Goal: Task Accomplishment & Management: Use online tool/utility

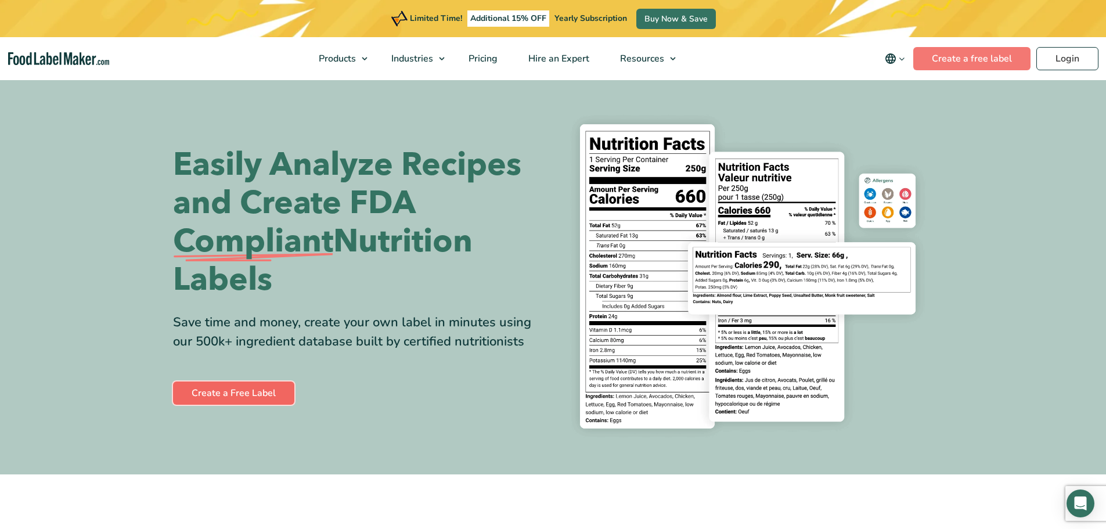
click at [258, 396] on link "Create a Free Label" at bounding box center [233, 392] width 121 height 23
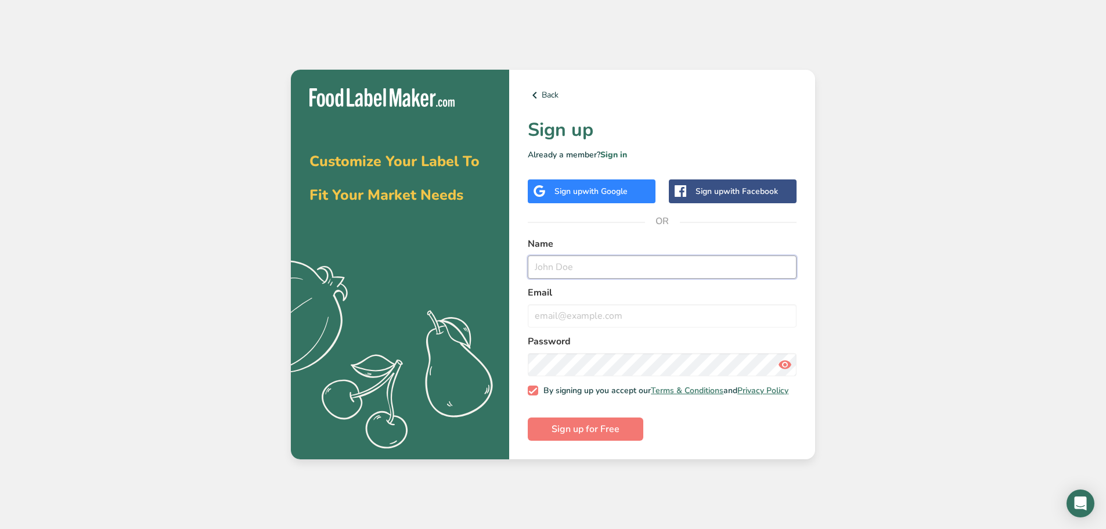
click at [590, 258] on input "text" at bounding box center [662, 266] width 269 height 23
type input "b"
type input "[PERSON_NAME]"
click at [593, 313] on input "email" at bounding box center [662, 315] width 269 height 23
type input "[EMAIL_ADDRESS][DOMAIN_NAME]"
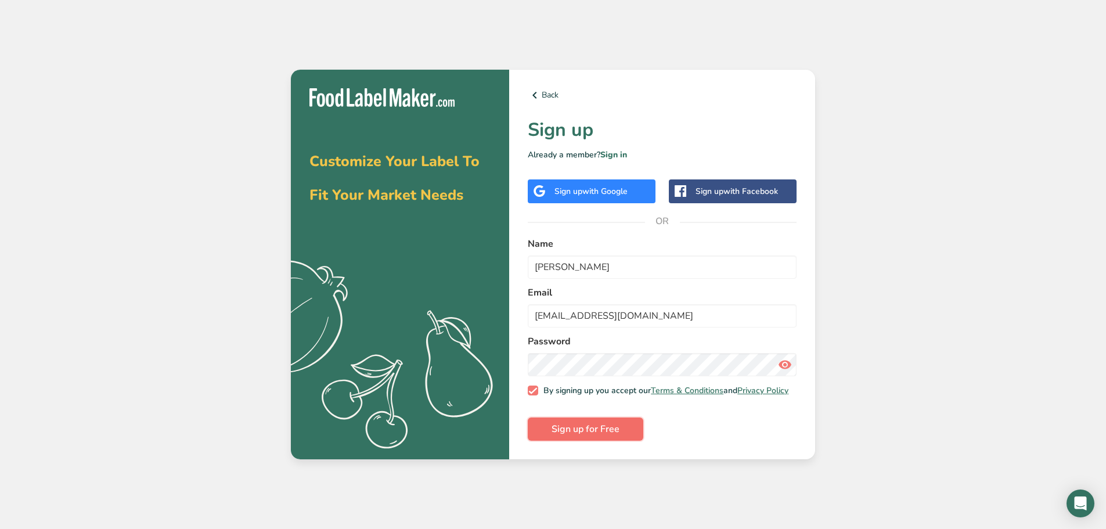
click at [603, 424] on button "Sign up for Free" at bounding box center [586, 428] width 116 height 23
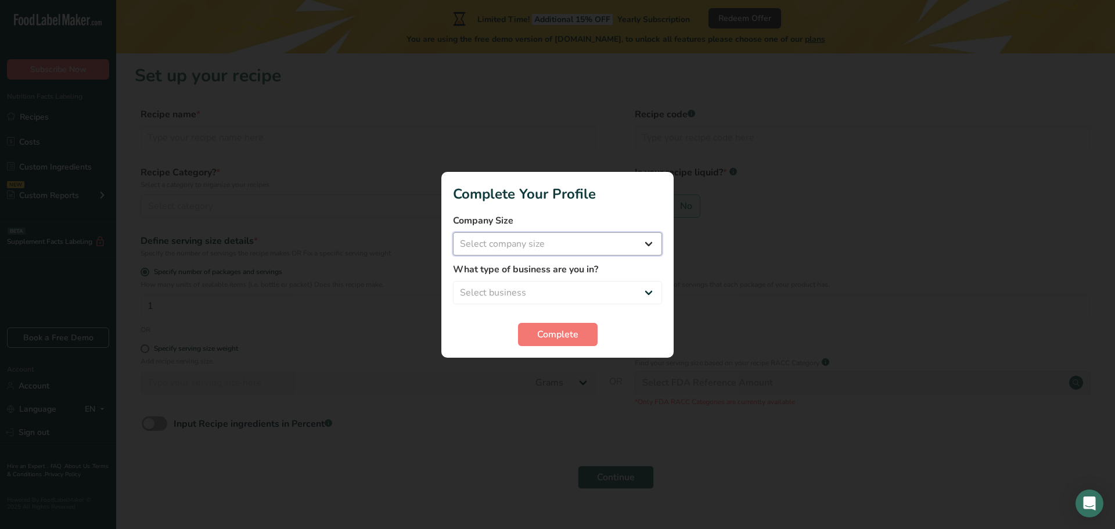
click at [652, 242] on select "Select company size Fewer than 10 Employees 10 to 50 Employees 51 to 500 Employ…" at bounding box center [557, 243] width 209 height 23
select select "1"
click at [453, 232] on select "Select company size Fewer than 10 Employees 10 to 50 Employees 51 to 500 Employ…" at bounding box center [557, 243] width 209 height 23
click at [502, 292] on select "Select business Packaged Food Manufacturer Restaurant & Cafe Bakery Meal Plans …" at bounding box center [557, 292] width 209 height 23
select select "3"
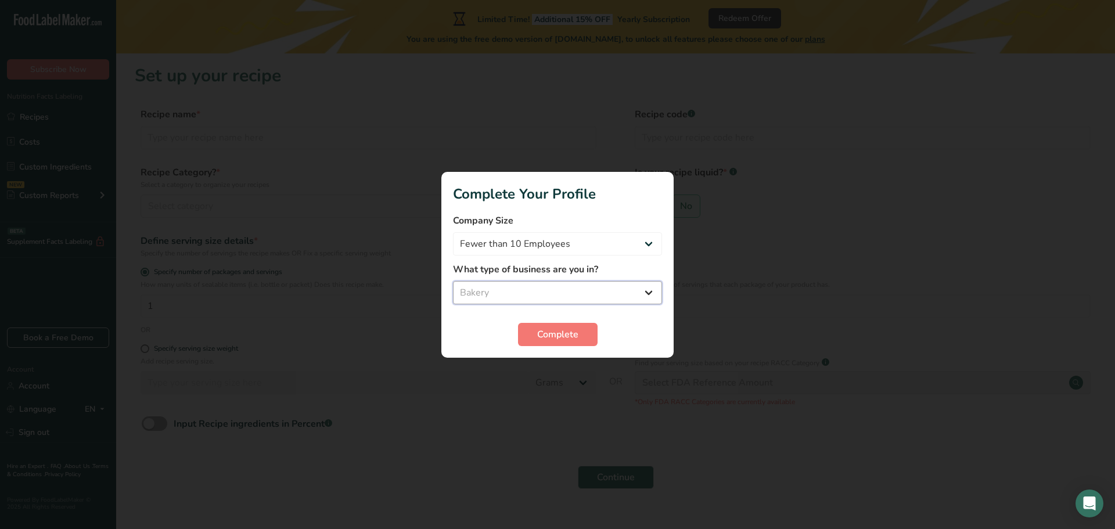
click at [453, 281] on select "Select business Packaged Food Manufacturer Restaurant & Cafe Bakery Meal Plans …" at bounding box center [557, 292] width 209 height 23
click at [550, 338] on span "Complete" at bounding box center [557, 334] width 41 height 14
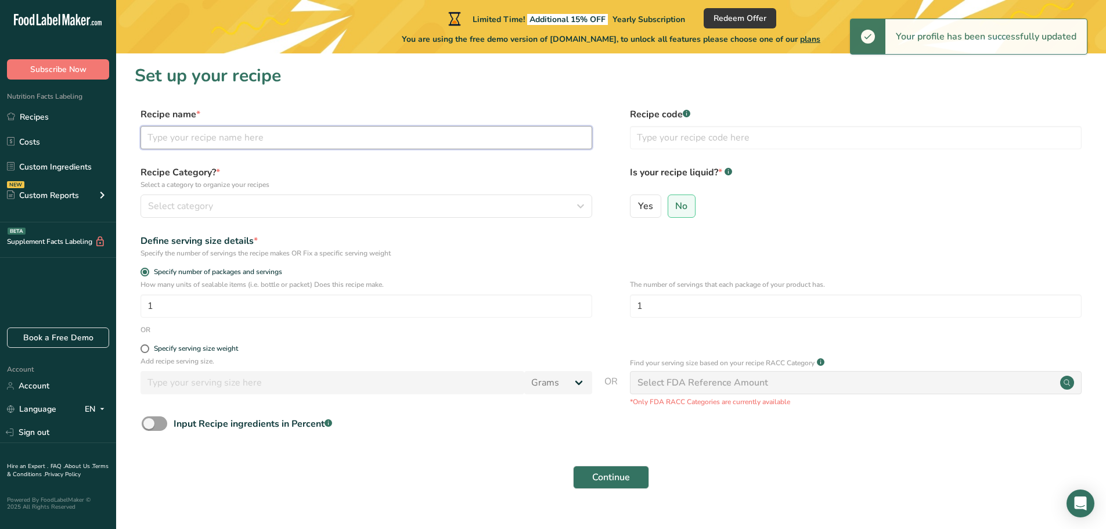
click at [469, 137] on input "text" at bounding box center [367, 137] width 452 height 23
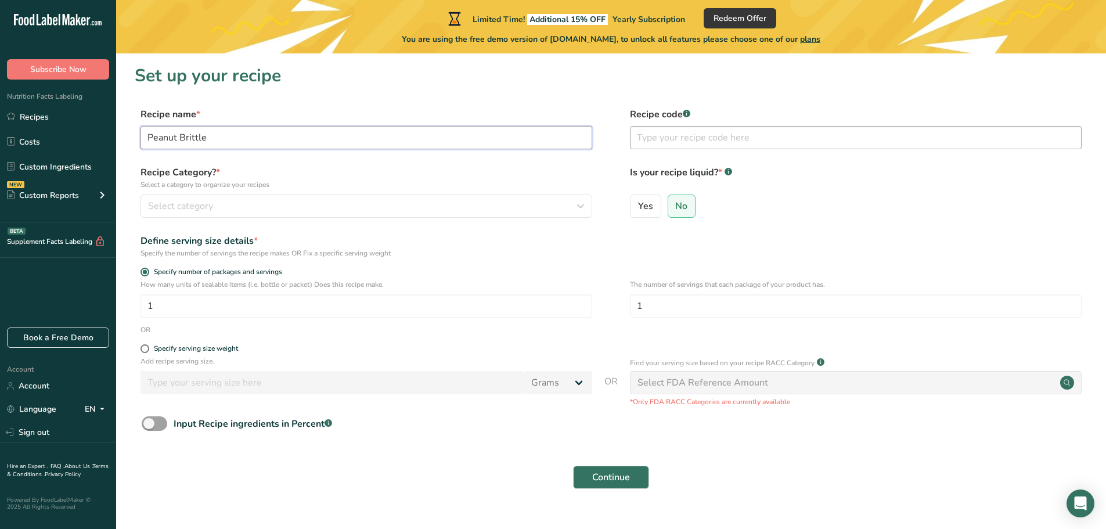
type input "Peanut Brittle"
click at [729, 131] on input "text" at bounding box center [856, 137] width 452 height 23
click at [363, 207] on div "Select category" at bounding box center [363, 206] width 430 height 14
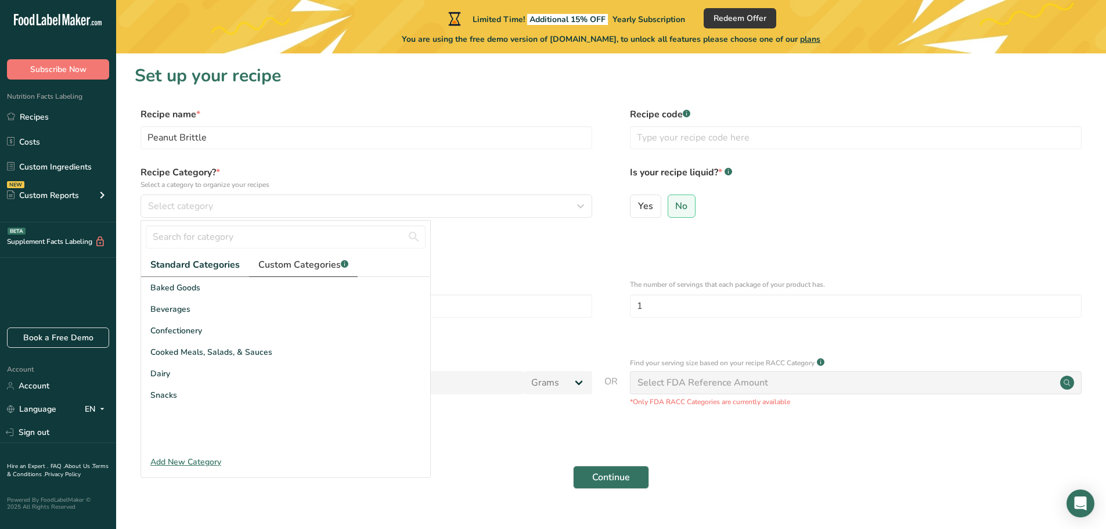
click at [296, 261] on span "Custom Categories .a-a{fill:#347362;}.b-a{fill:#fff;}" at bounding box center [303, 265] width 90 height 14
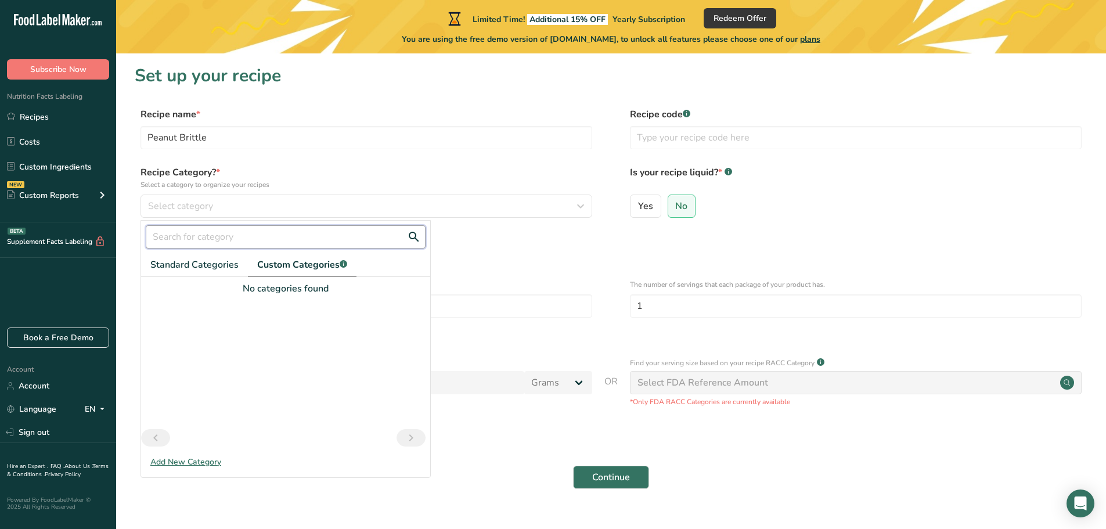
click at [289, 243] on input "text" at bounding box center [286, 236] width 280 height 23
drag, startPoint x: 202, startPoint y: 264, endPoint x: 221, endPoint y: 281, distance: 25.9
click at [209, 270] on span "Standard Categories" at bounding box center [194, 265] width 88 height 14
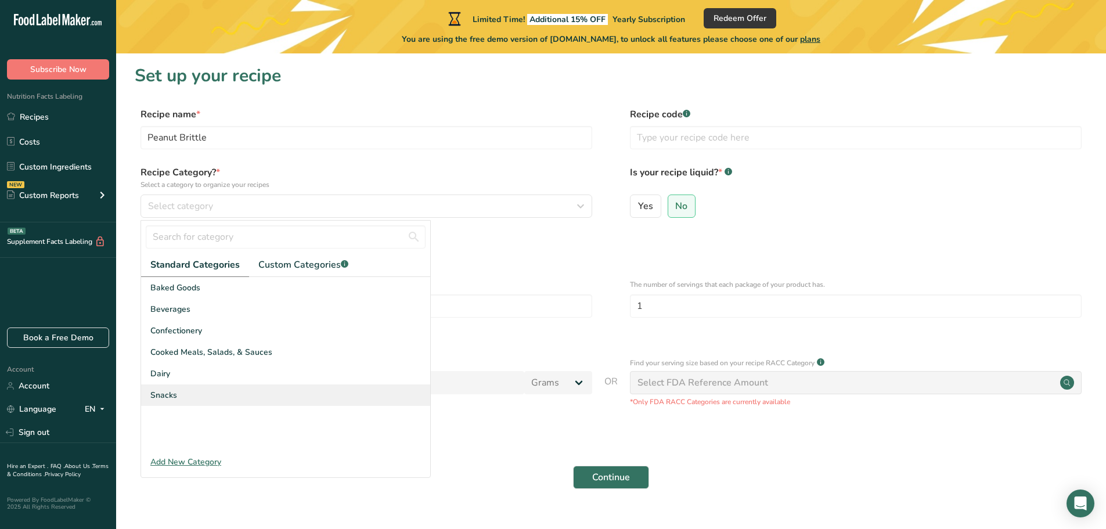
click at [264, 391] on div "Snacks" at bounding box center [285, 394] width 289 height 21
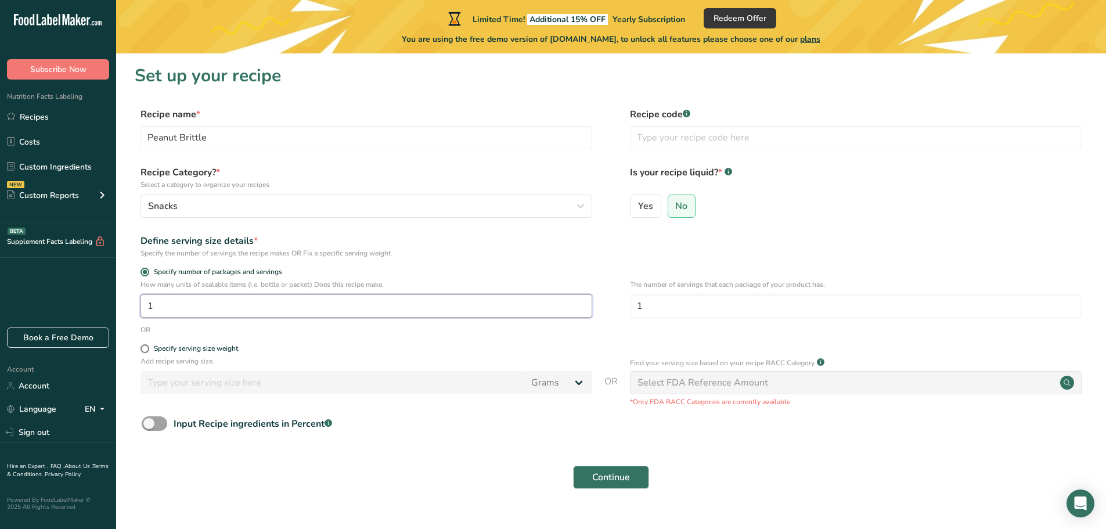
click at [339, 298] on input "1" at bounding box center [367, 305] width 452 height 23
type input "5"
click at [206, 347] on div "Specify serving size weight" at bounding box center [196, 348] width 84 height 9
click at [148, 347] on input "Specify serving size weight" at bounding box center [145, 349] width 8 height 8
radio input "true"
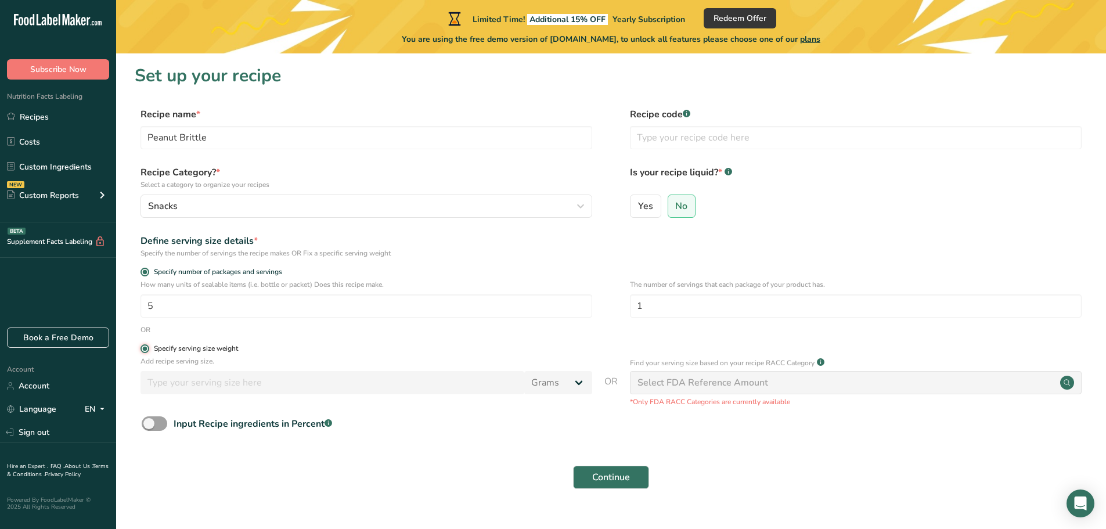
radio input "false"
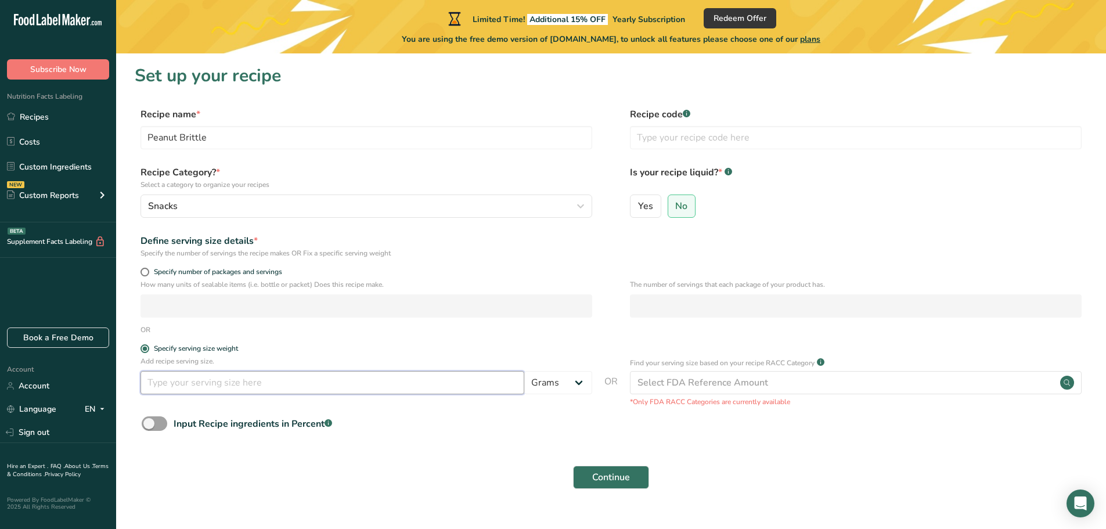
click at [420, 378] on input "number" at bounding box center [333, 382] width 384 height 23
click at [560, 381] on select "Grams kg mg mcg lb oz l mL fl oz tbsp tsp cup qt gallon" at bounding box center [558, 382] width 68 height 23
select select "12"
click at [524, 371] on select "Grams kg mg mcg lb oz l mL fl oz tbsp tsp cup qt gallon" at bounding box center [558, 382] width 68 height 23
click at [474, 378] on input "number" at bounding box center [333, 382] width 384 height 23
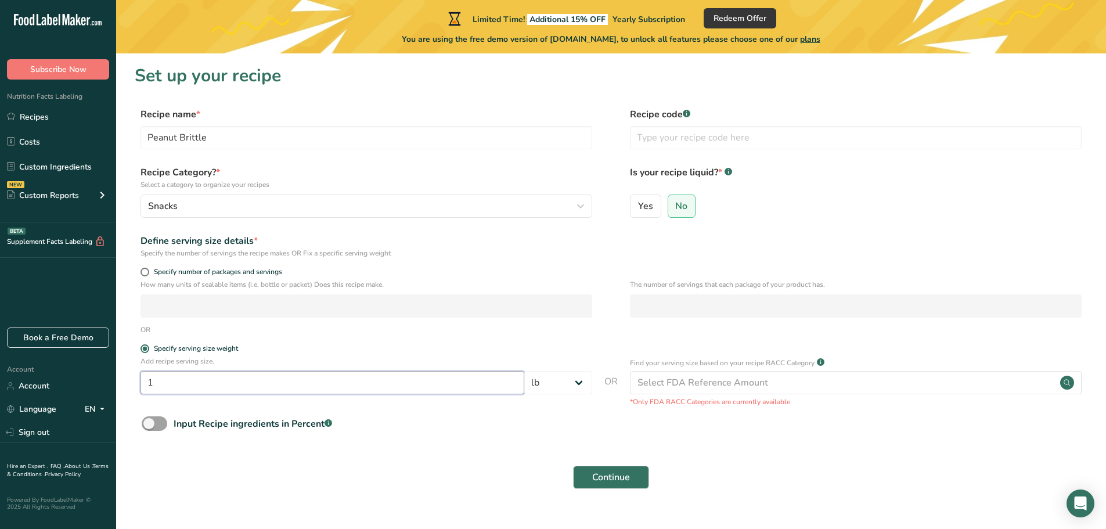
type input "1"
click at [471, 417] on div "Input Recipe ingredients in Percent .a-a{fill:#347362;}.b-a{fill:#fff;}" at bounding box center [611, 428] width 953 height 24
click at [691, 390] on div "Select FDA Reference Amount" at bounding box center [856, 382] width 452 height 23
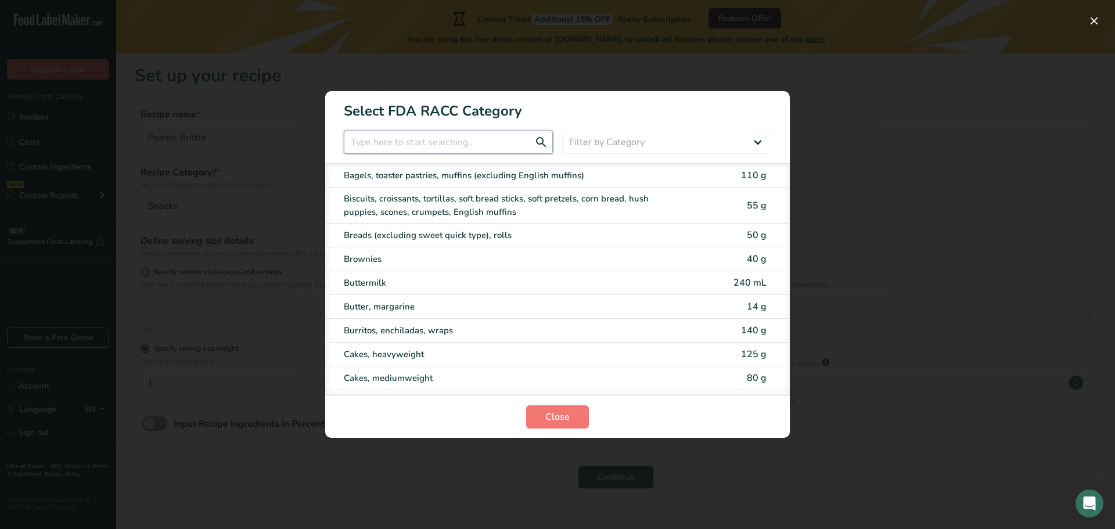
click at [463, 146] on input "RACC Category Selection Modal" at bounding box center [448, 142] width 209 height 23
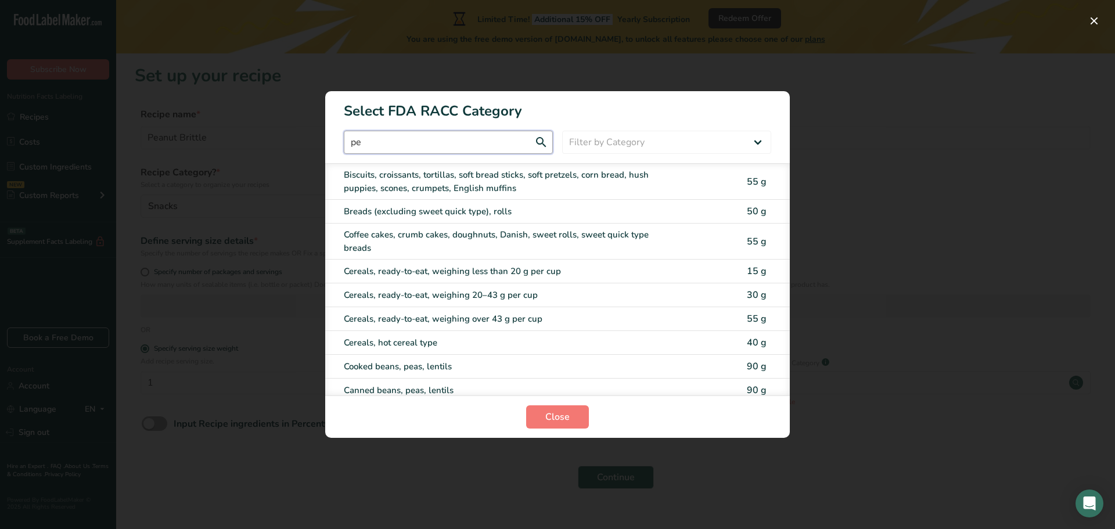
type input "p"
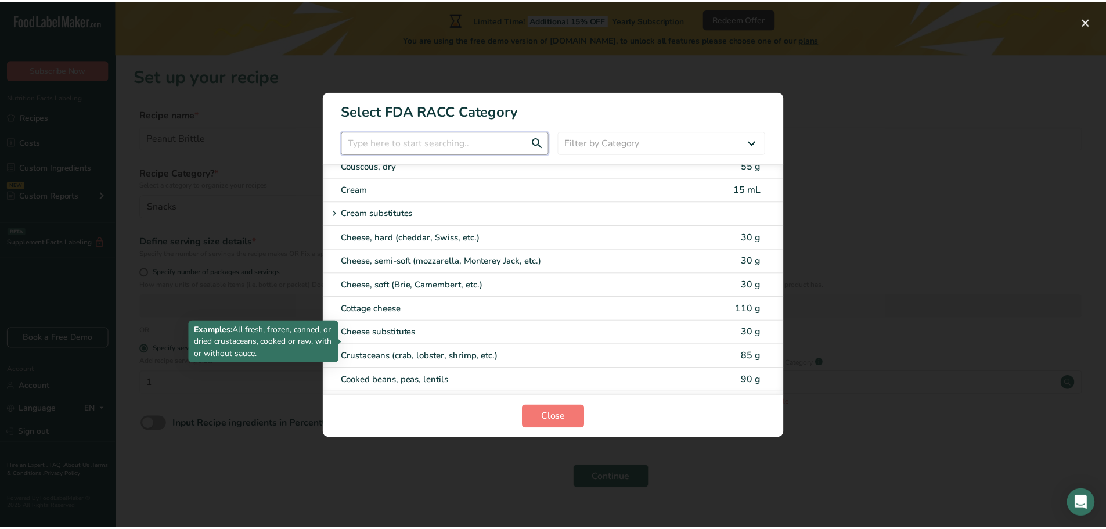
scroll to position [697, 0]
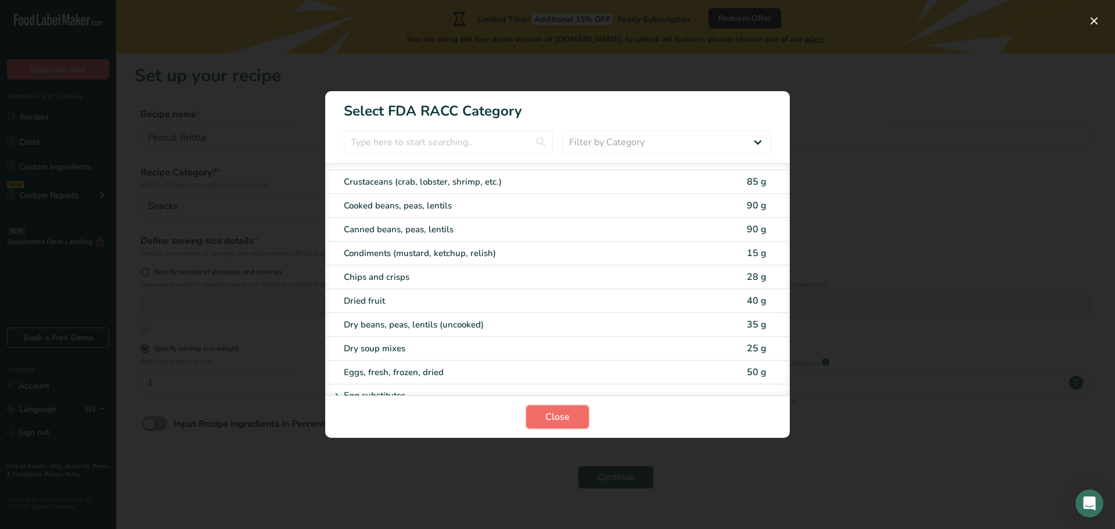
click at [558, 417] on span "Close" at bounding box center [557, 417] width 24 height 14
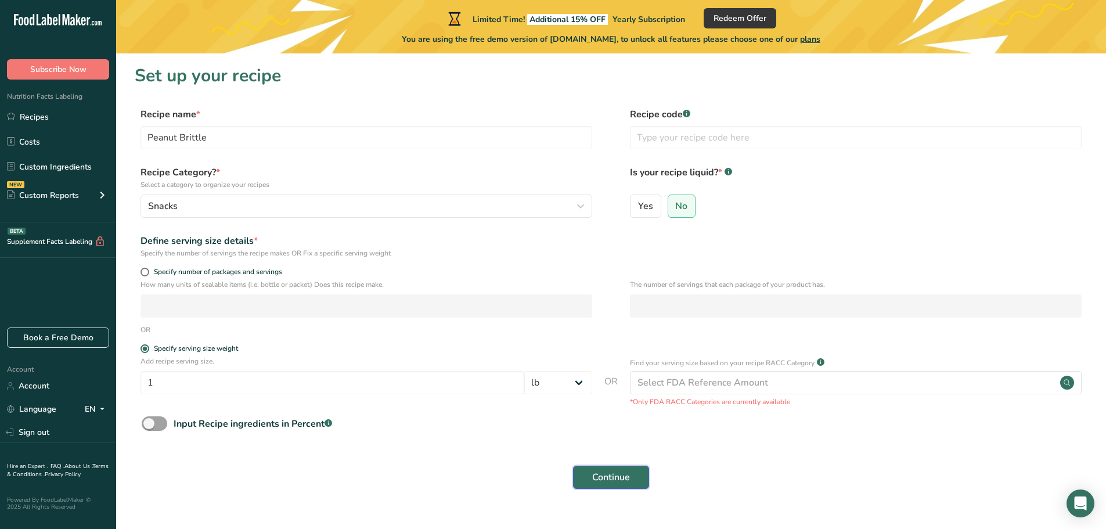
click at [624, 482] on span "Continue" at bounding box center [611, 477] width 38 height 14
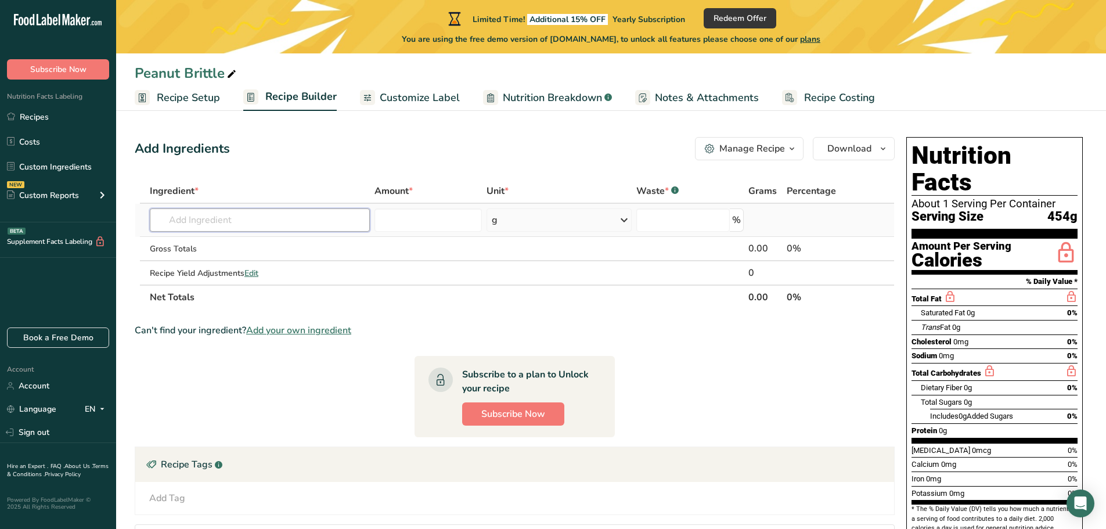
click at [224, 221] on input "text" at bounding box center [260, 219] width 220 height 23
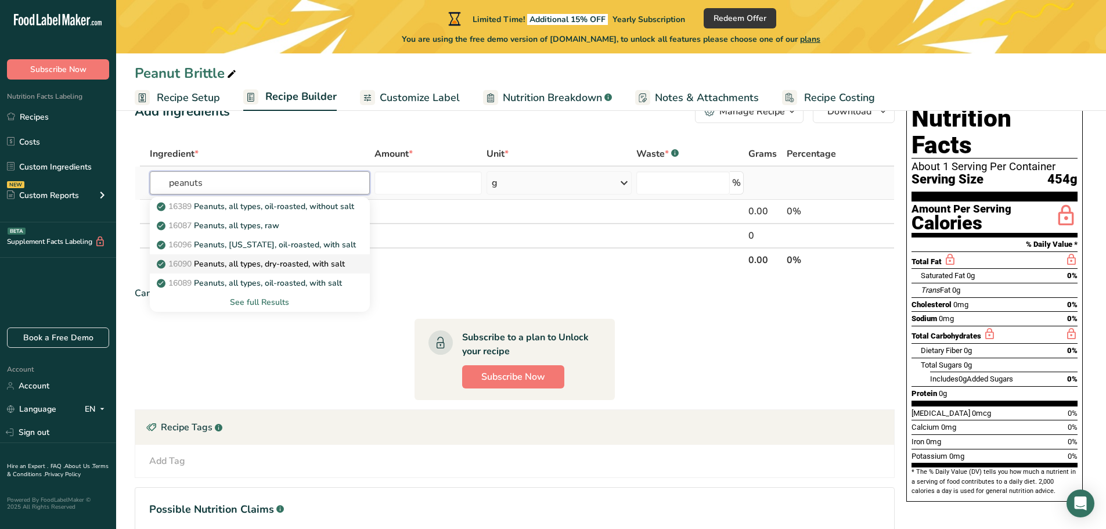
scroll to position [58, 0]
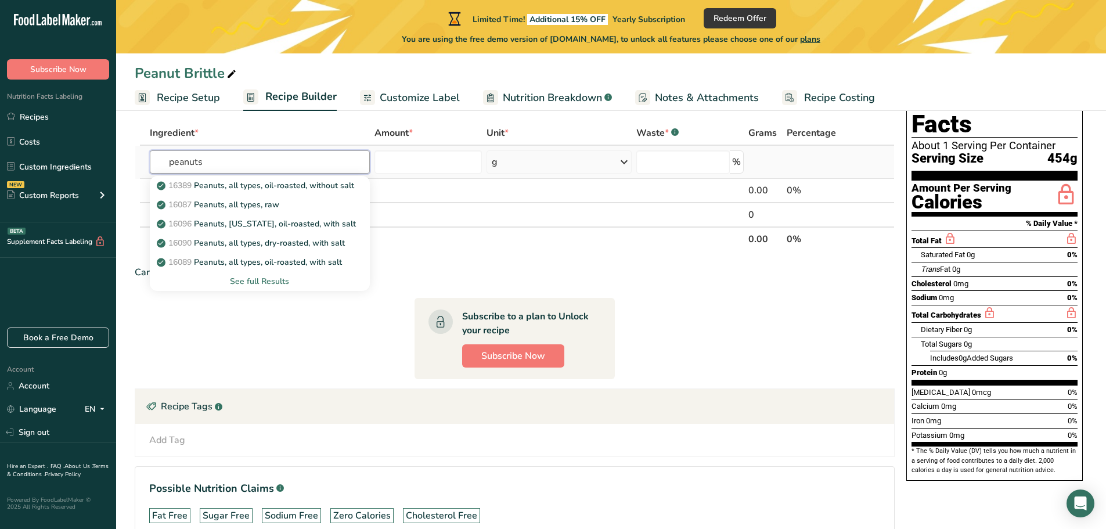
type input "peanuts"
click at [283, 284] on div "See full Results" at bounding box center [259, 281] width 201 height 12
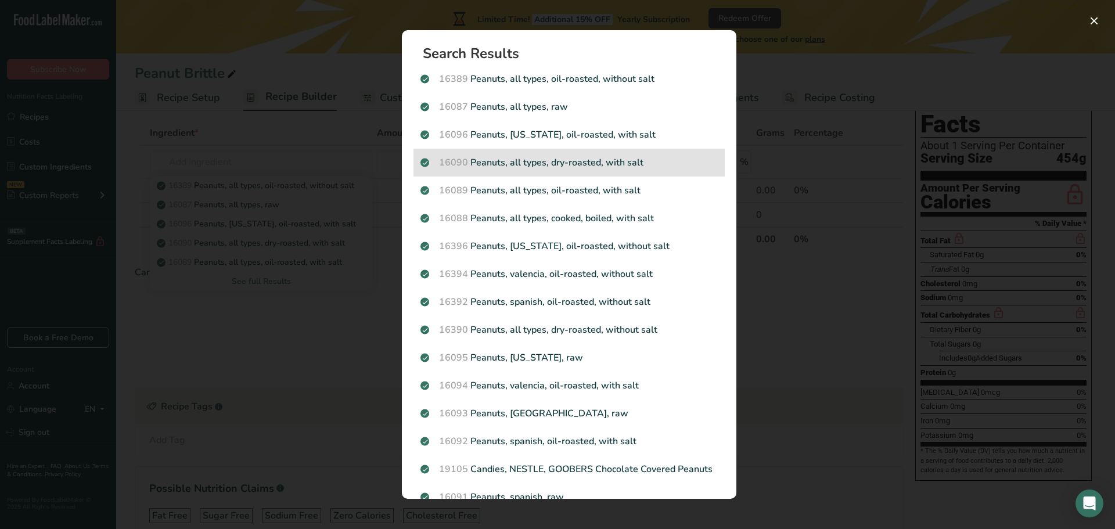
click at [518, 161] on p "16090 Peanuts, all types, dry-roasted, with salt" at bounding box center [568, 163] width 297 height 14
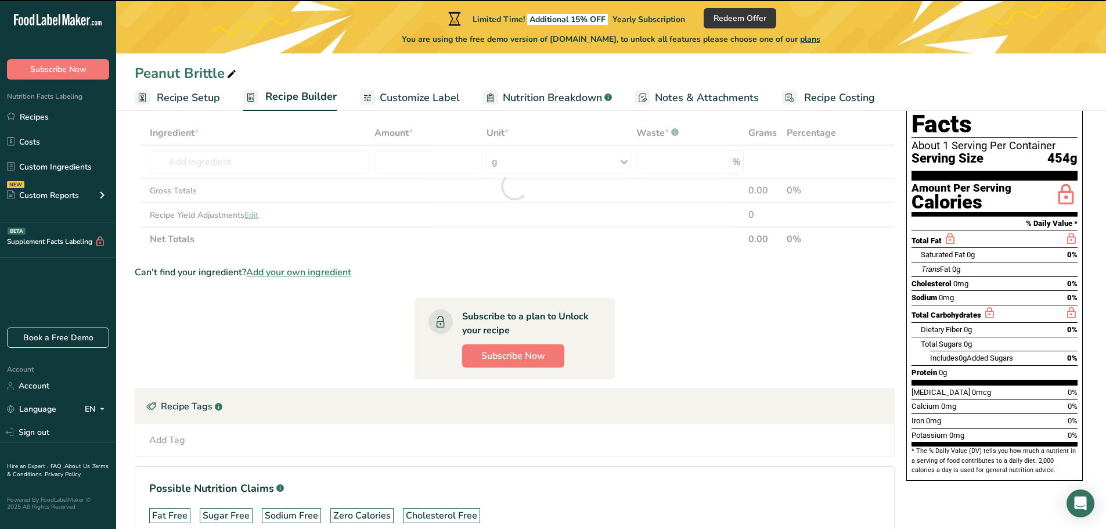
type input "0"
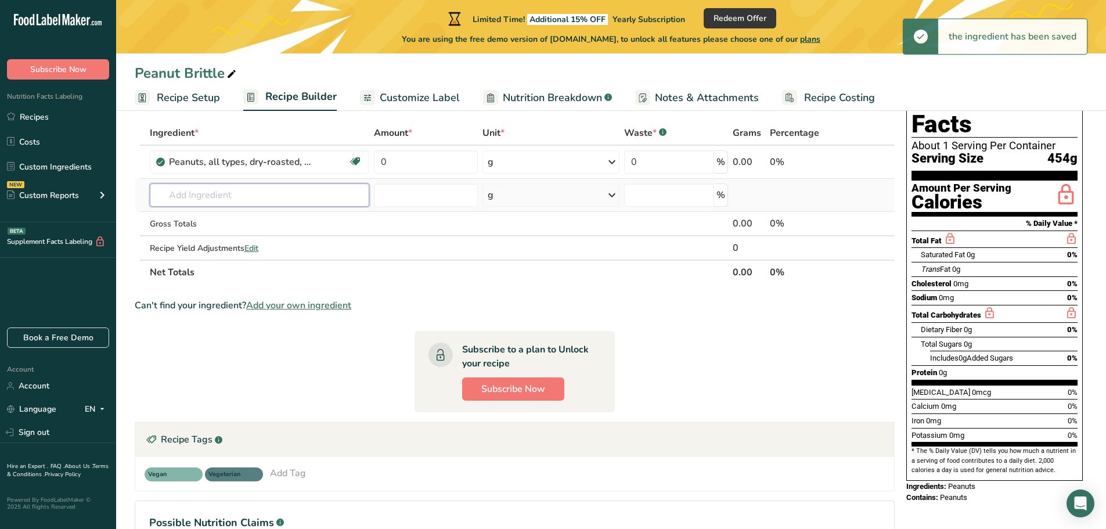
click at [353, 192] on input "text" at bounding box center [260, 194] width 220 height 23
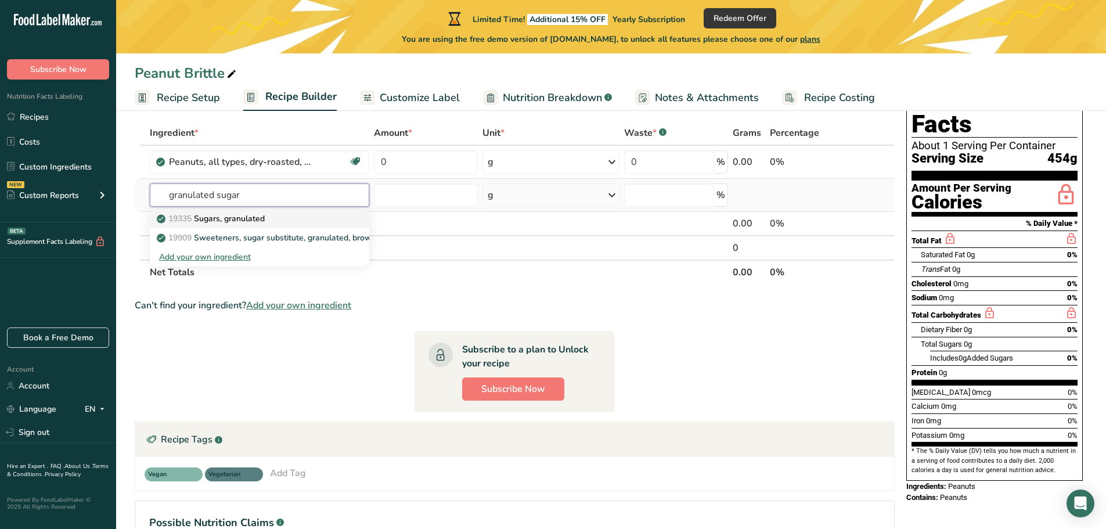
type input "granulated sugar"
click at [311, 217] on div "19335 [GEOGRAPHIC_DATA], granulated" at bounding box center [250, 218] width 183 height 12
type input "Sugars, granulated"
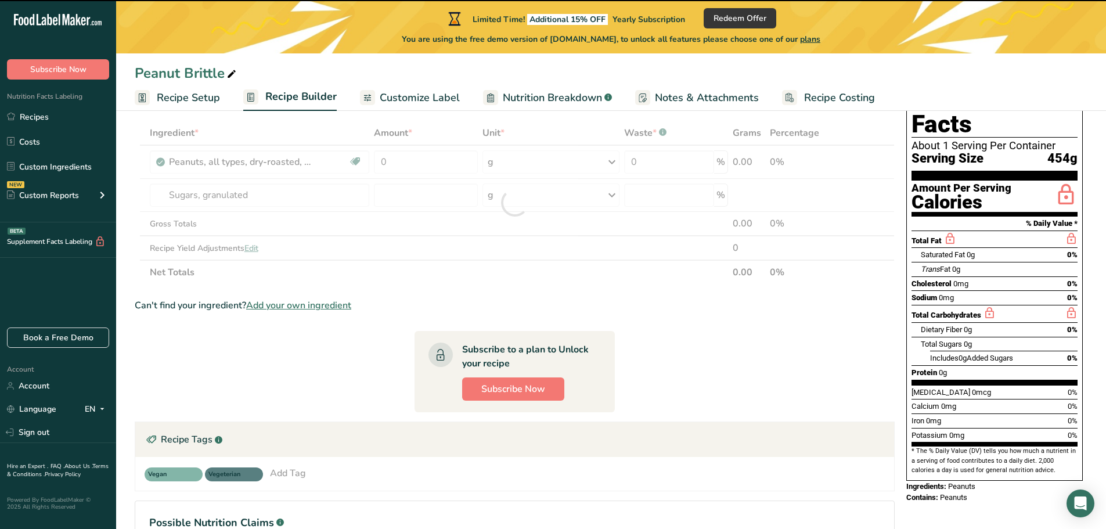
type input "0"
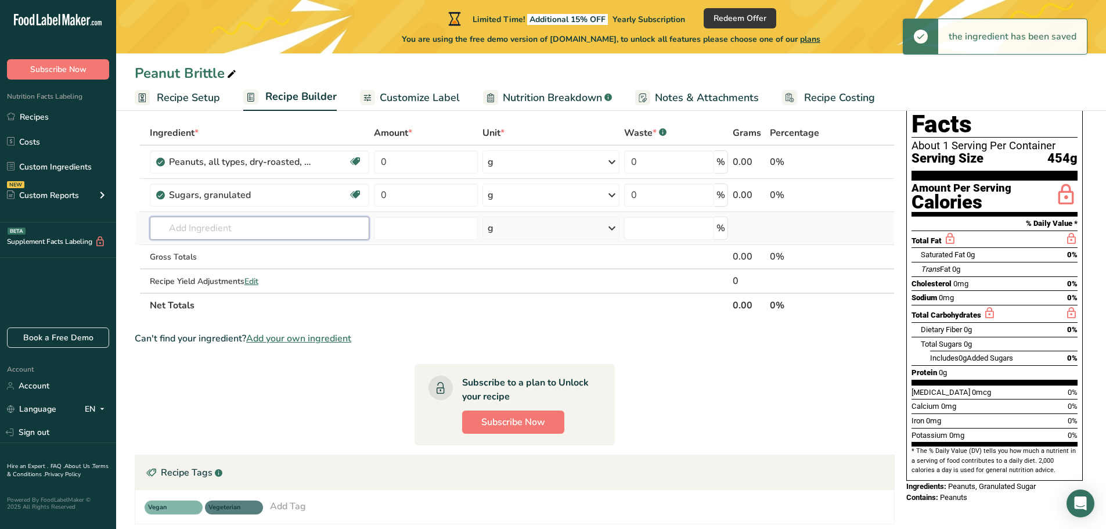
click at [305, 229] on input "text" at bounding box center [260, 228] width 220 height 23
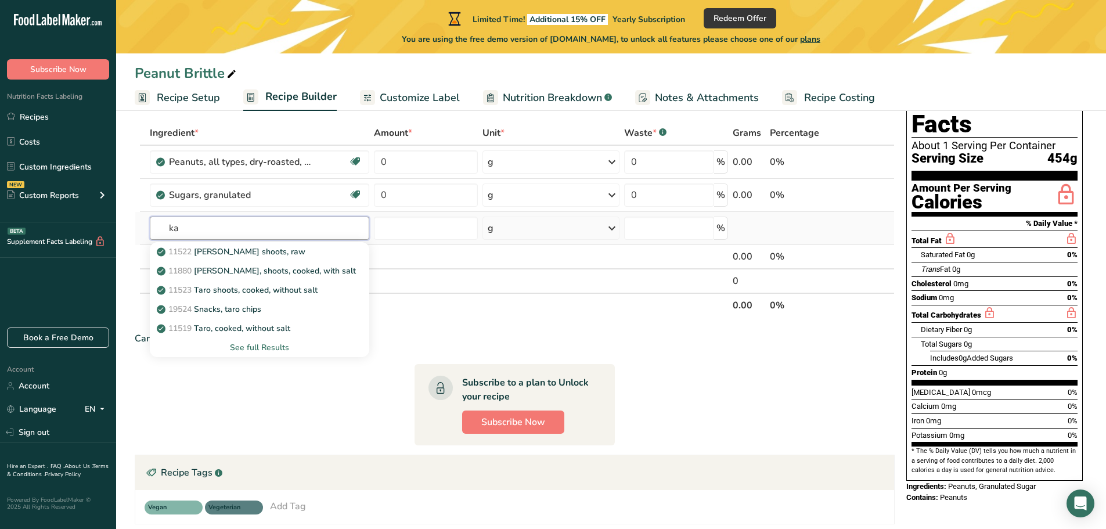
type input "k"
type input "corn s"
type input "corn syurp"
click at [301, 316] on link "19351 Syrups, corn, high-fructose" at bounding box center [260, 309] width 220 height 19
type input "Syrups, corn, high-fructose"
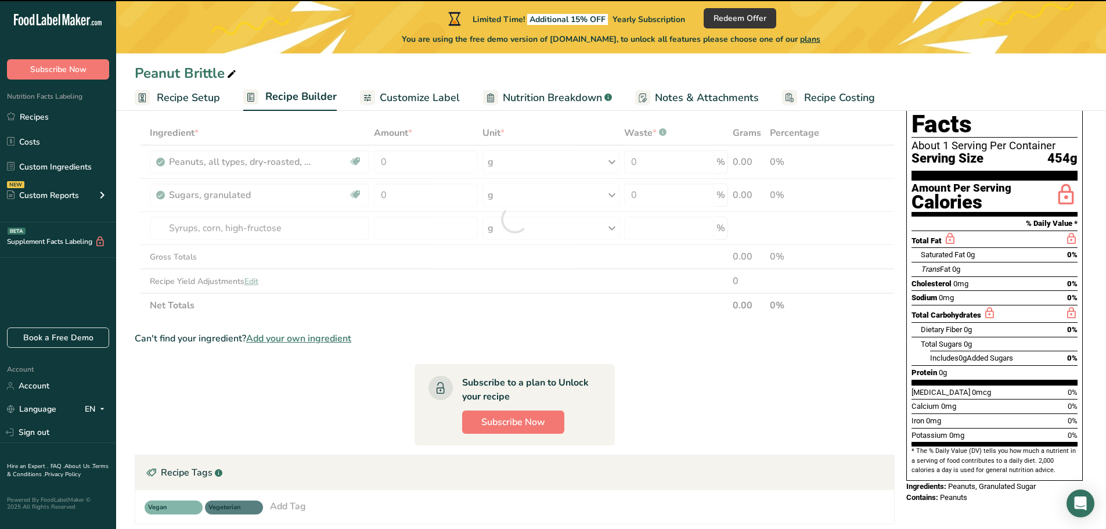
type input "0"
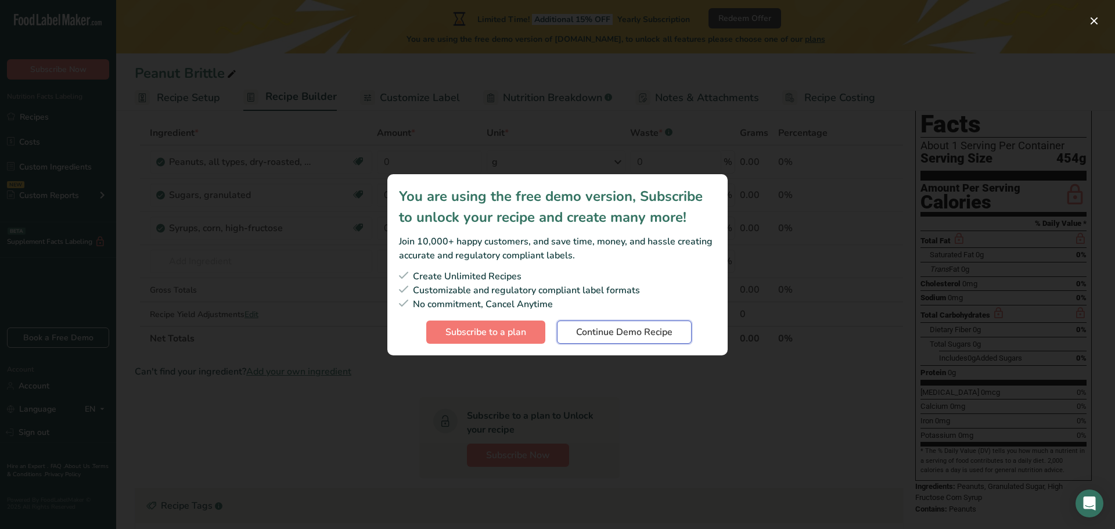
click at [585, 334] on span "Continue Demo Recipe" at bounding box center [624, 332] width 96 height 14
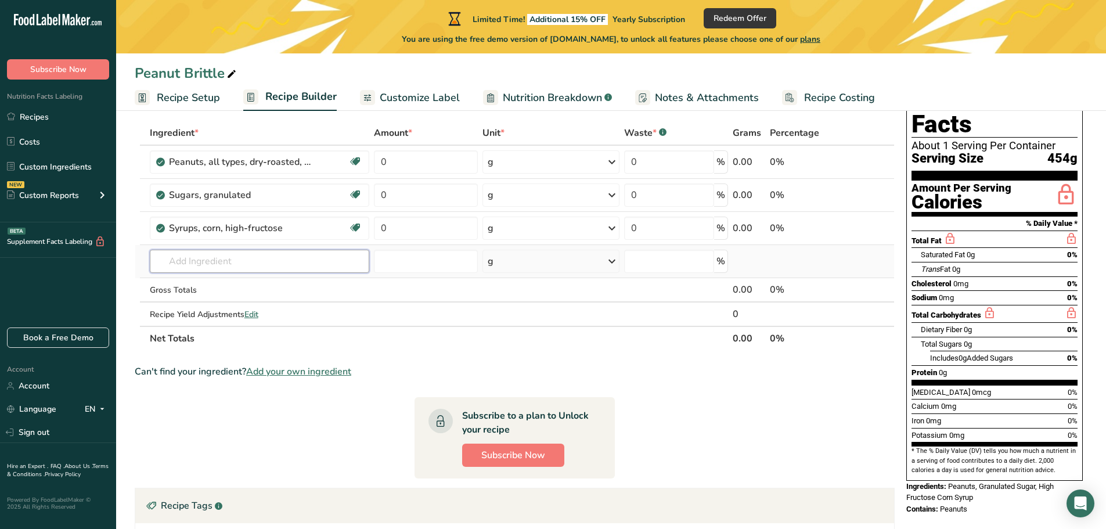
click at [274, 261] on input "text" at bounding box center [260, 261] width 220 height 23
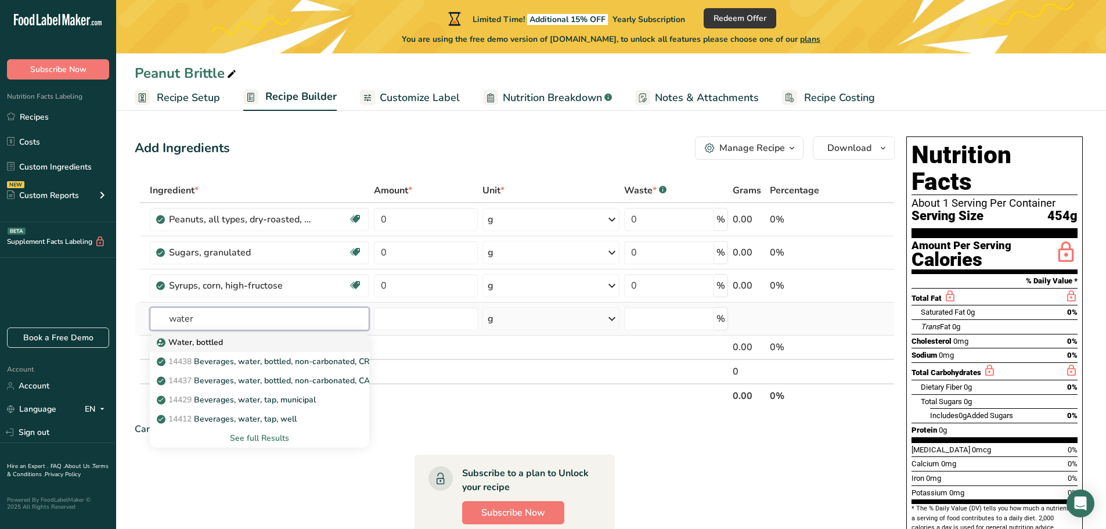
scroll to position [0, 0]
type input "water"
click at [278, 341] on div "Water, bottled" at bounding box center [250, 343] width 183 height 12
type input "Water, bottled"
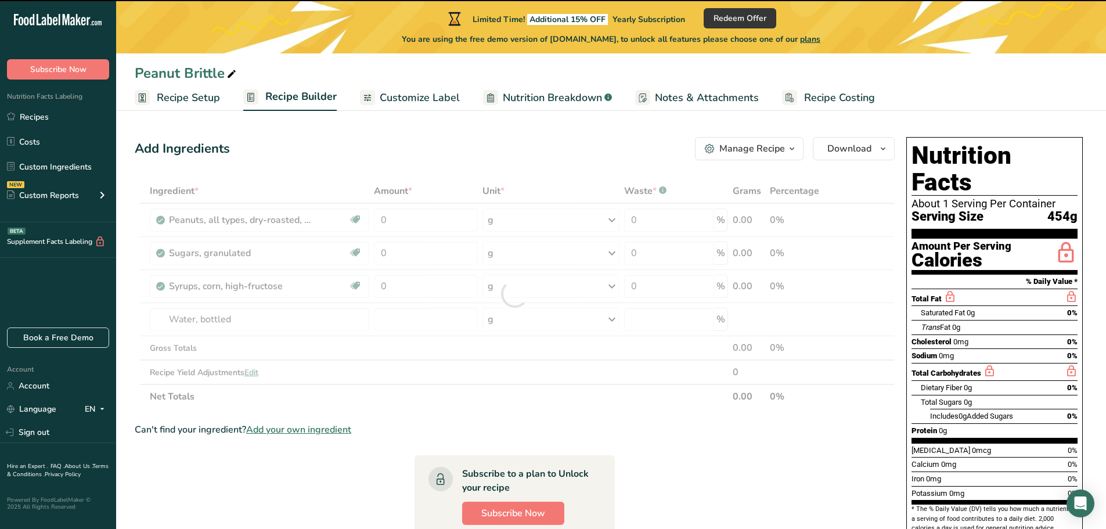
type input "0"
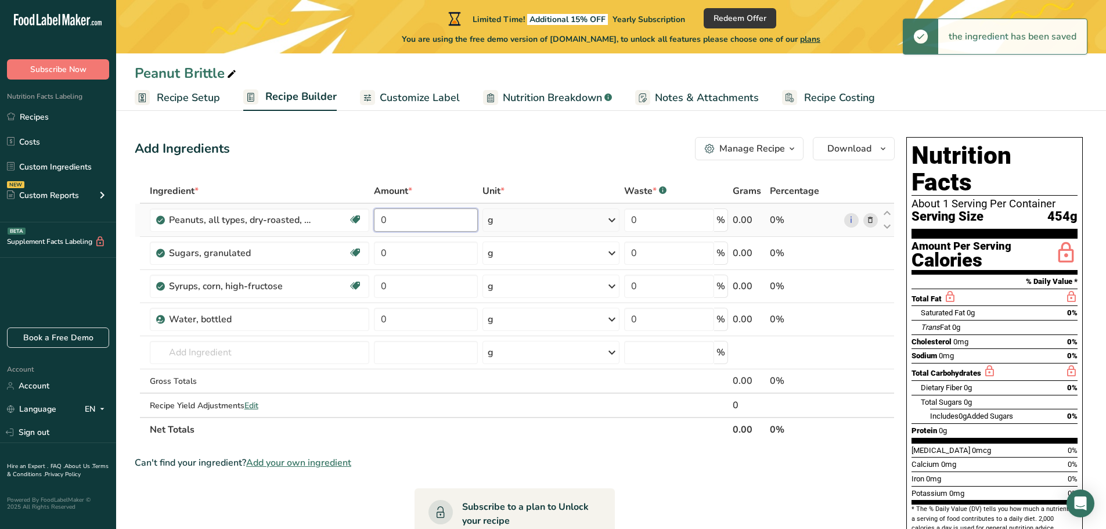
click at [385, 226] on input "0" at bounding box center [425, 219] width 103 height 23
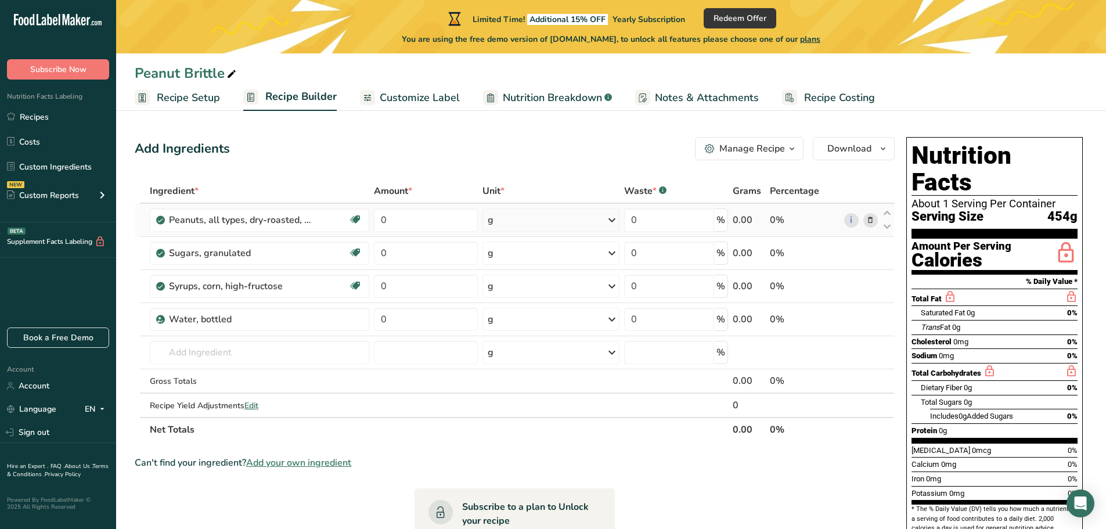
click at [530, 219] on div "Ingredient * Amount * Unit * Waste * .a-a{fill:#347362;}.b-a{fill:#fff;} Grams …" at bounding box center [515, 310] width 760 height 263
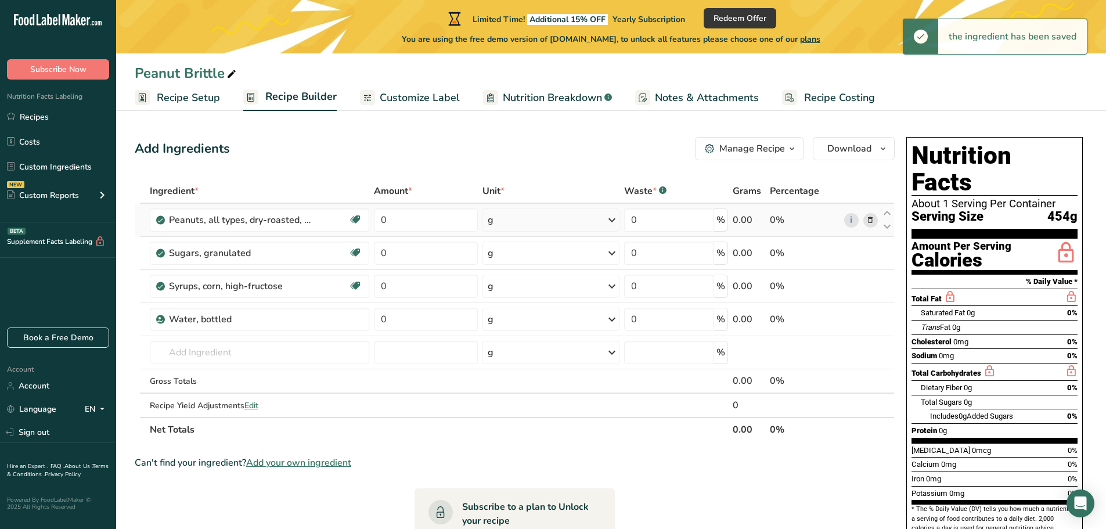
click at [530, 219] on div "g" at bounding box center [550, 219] width 137 height 23
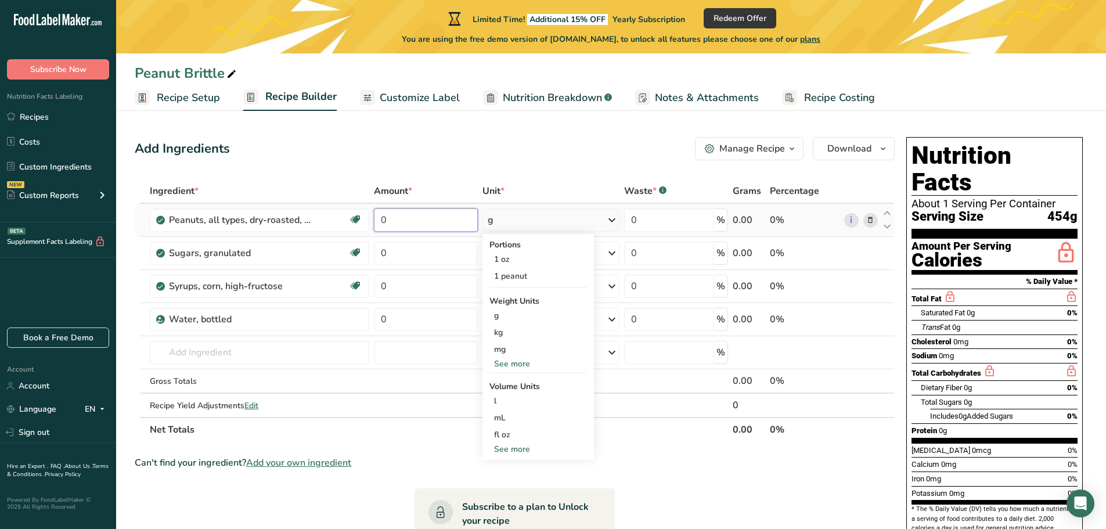
click at [458, 218] on input "0" at bounding box center [425, 219] width 103 height 23
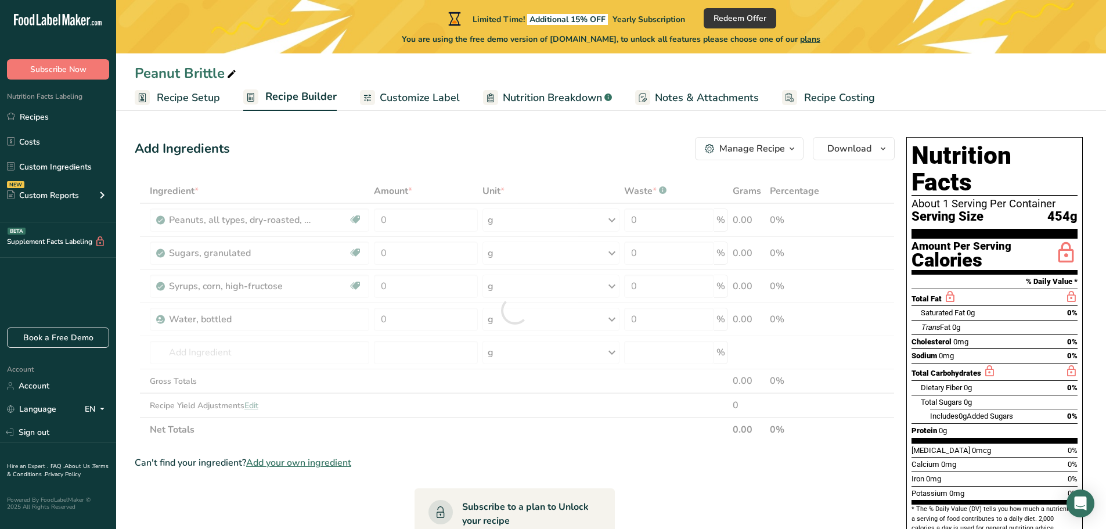
click at [410, 189] on div "Ingredient * Amount * Unit * Waste * .a-a{fill:#347362;}.b-a{fill:#fff;} Grams …" at bounding box center [515, 310] width 760 height 263
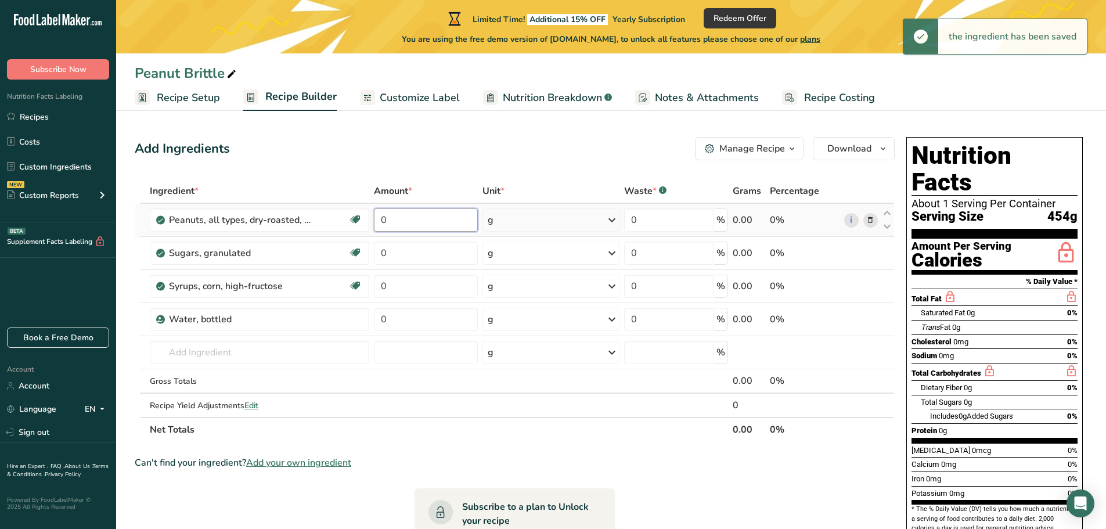
click at [417, 224] on input "0" at bounding box center [425, 219] width 103 height 23
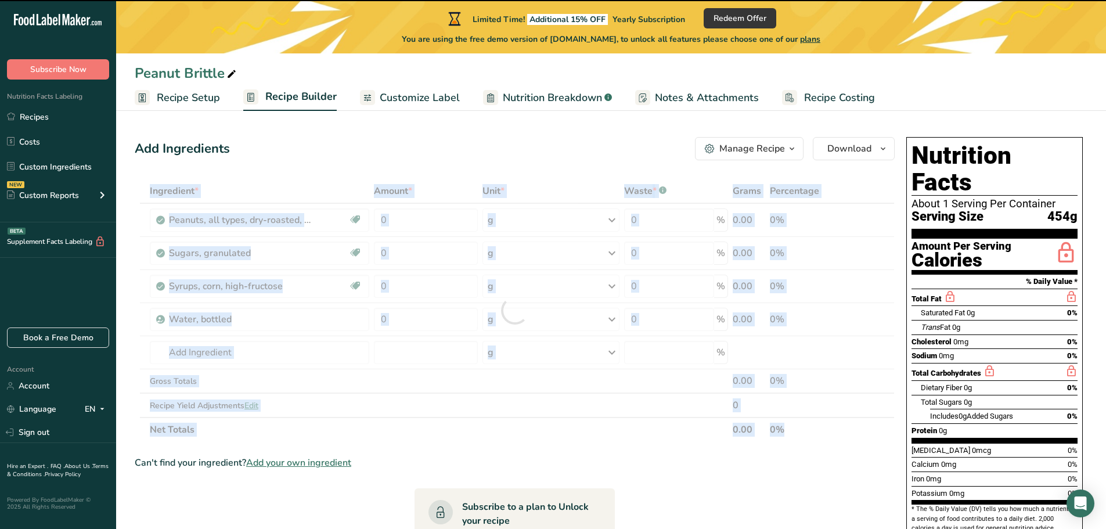
drag, startPoint x: 372, startPoint y: 190, endPoint x: 412, endPoint y: 178, distance: 41.5
click at [412, 178] on div "Add Ingredients Manage Recipe Delete Recipe Duplicate Recipe Scale Recipe Save …" at bounding box center [518, 450] width 767 height 637
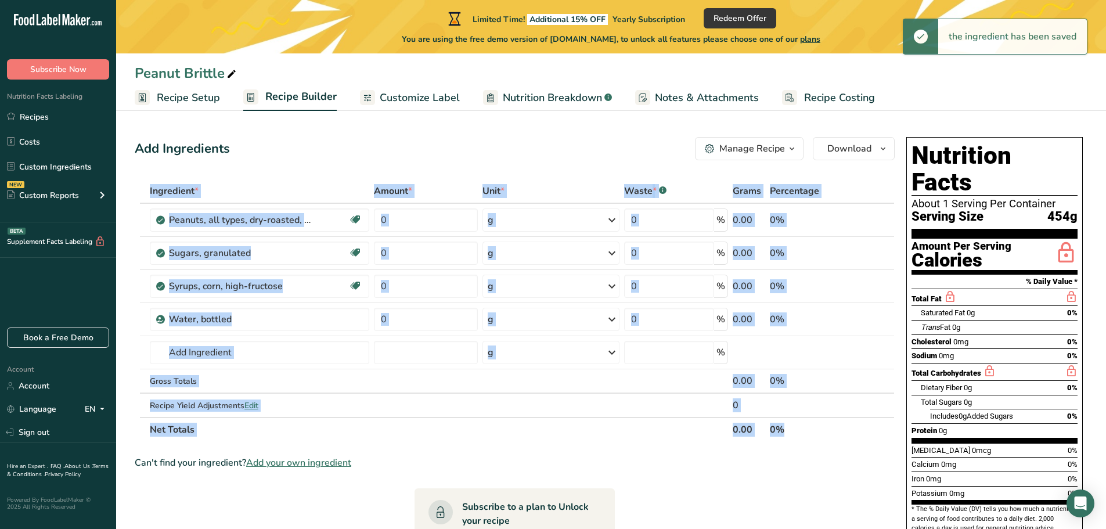
click at [608, 189] on div "Unit *" at bounding box center [550, 191] width 137 height 14
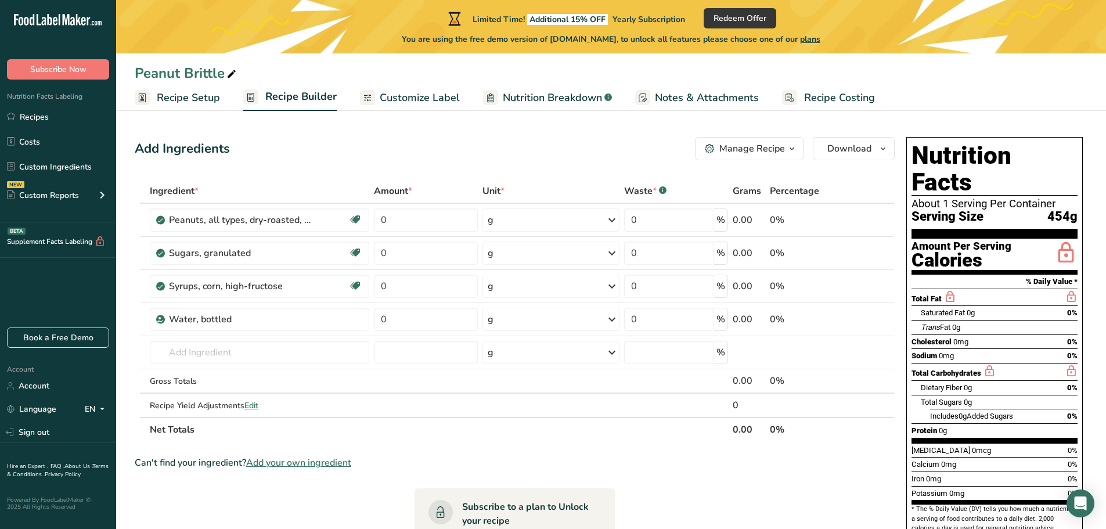
drag, startPoint x: 916, startPoint y: 191, endPoint x: 949, endPoint y: 474, distance: 285.3
click at [949, 474] on div "Nutrition Facts About 1 Serving Per Container Serving Size 454g Amount Per Serv…" at bounding box center [994, 338] width 177 height 402
click at [899, 498] on div "Add Ingredients Manage Recipe Delete Recipe Duplicate Recipe Scale Recipe Save …" at bounding box center [518, 450] width 767 height 637
